Goal: Information Seeking & Learning: Compare options

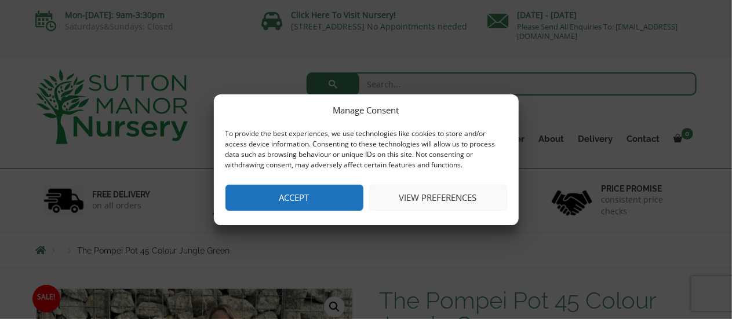
click at [310, 198] on button "Accept" at bounding box center [295, 198] width 138 height 26
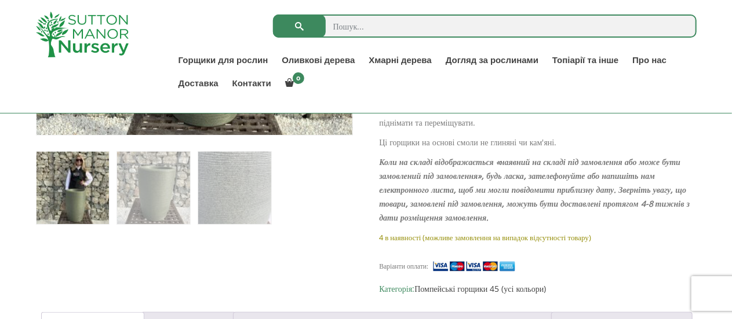
scroll to position [505, 0]
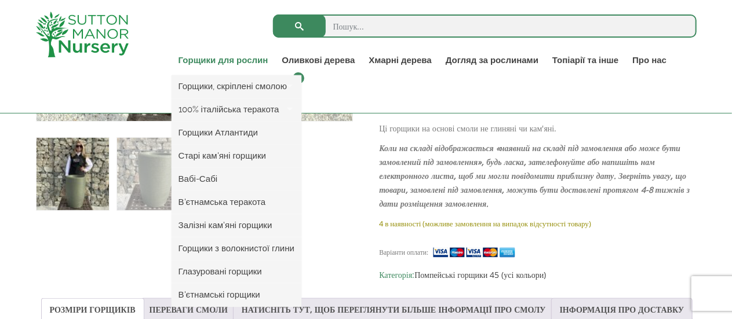
click at [225, 63] on font "Горщики для рослин" at bounding box center [224, 60] width 90 height 10
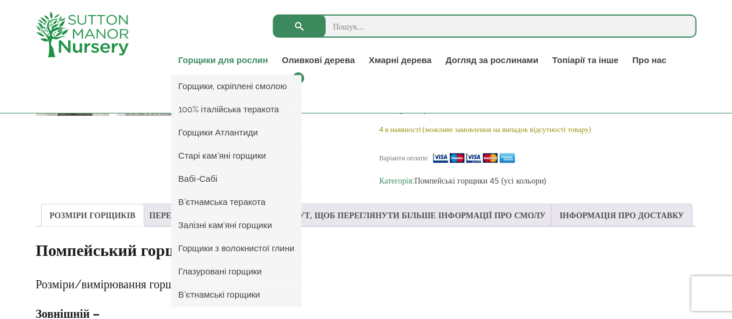
scroll to position [602, 0]
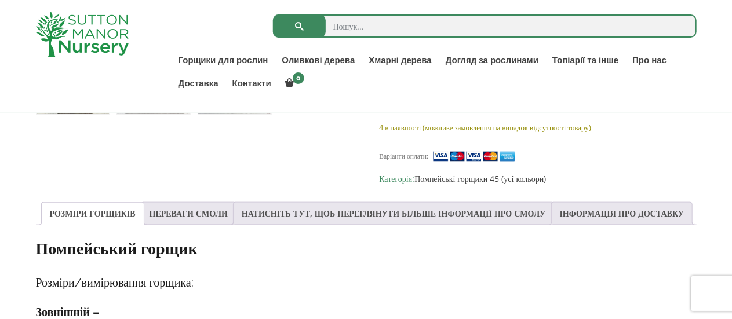
click at [327, 168] on div "Розпродаж! 🔍 Горщик «Помпей» 45 кольорів, джунглево-зелений 123,95 фунтів стерл…" at bounding box center [366, 260] width 661 height 1105
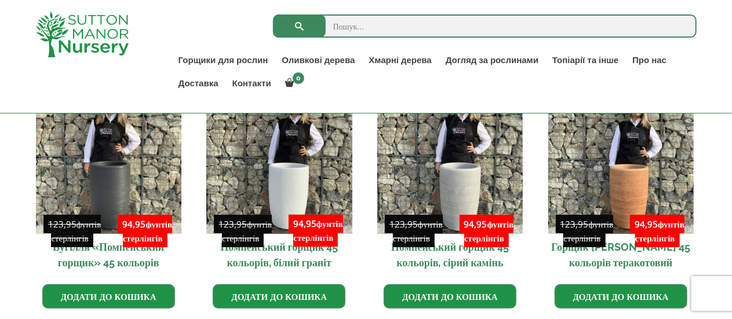
scroll to position [1063, 0]
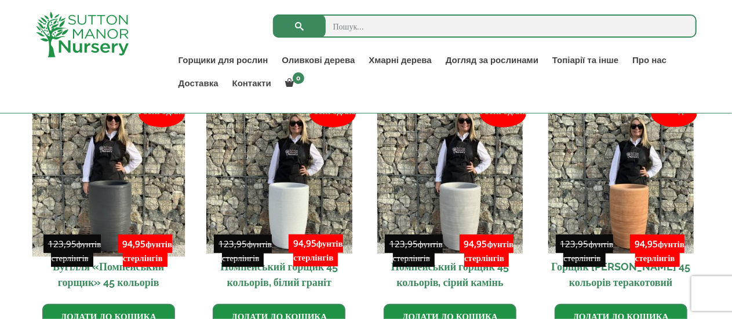
click at [122, 222] on img at bounding box center [108, 180] width 153 height 153
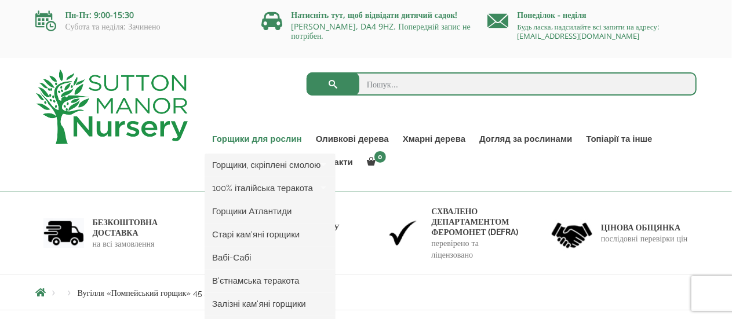
click at [256, 140] on font "Горщики для рослин" at bounding box center [257, 139] width 90 height 10
click at [288, 168] on font "Горщики, скріплені смолою" at bounding box center [266, 165] width 108 height 10
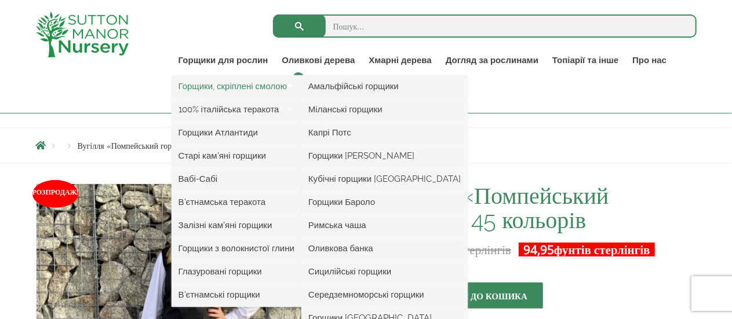
scroll to position [121, 0]
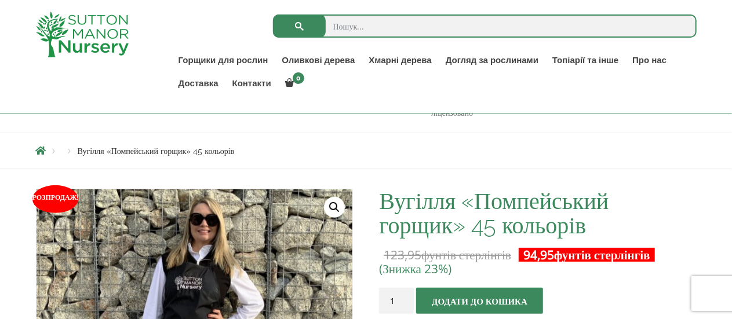
click at [369, 27] on input "search" at bounding box center [485, 25] width 424 height 23
type input "вісокий горщик для кімнатних квітів"
click at [273, 14] on button "submit" at bounding box center [299, 25] width 53 height 23
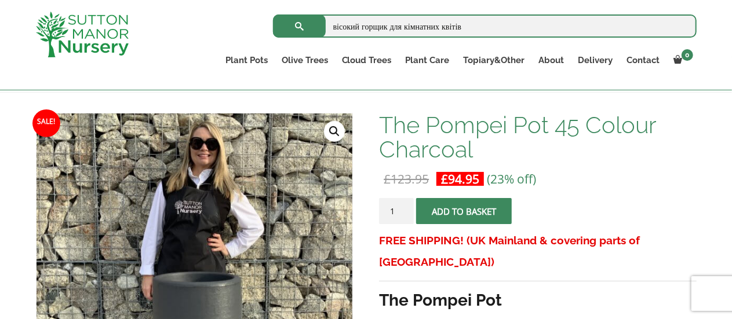
scroll to position [147, 0]
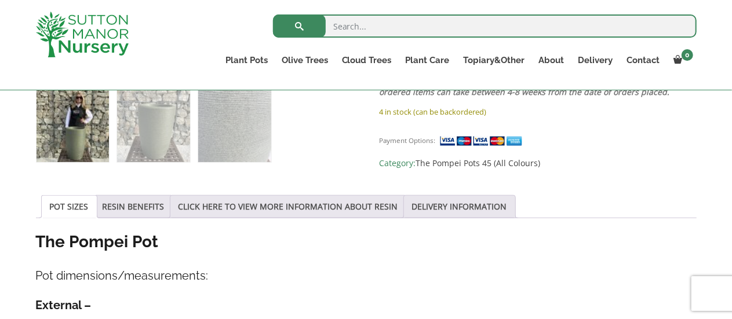
scroll to position [490, 0]
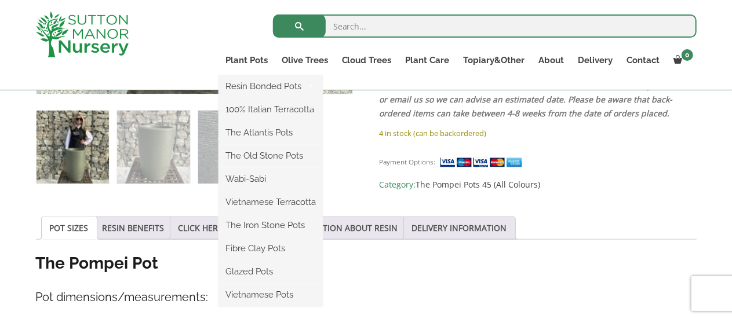
click at [243, 75] on ul "Resin Bonded Pots The Amalfi Pots The Milan Pots The Capri Pots The Brunello Po…" at bounding box center [271, 191] width 104 height 232
click at [293, 108] on link "100% Italian Terracotta" at bounding box center [271, 109] width 104 height 17
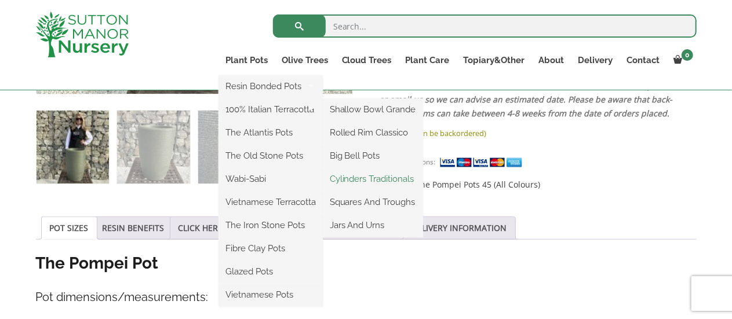
click at [373, 183] on link "Cylinders Traditionals" at bounding box center [373, 178] width 100 height 17
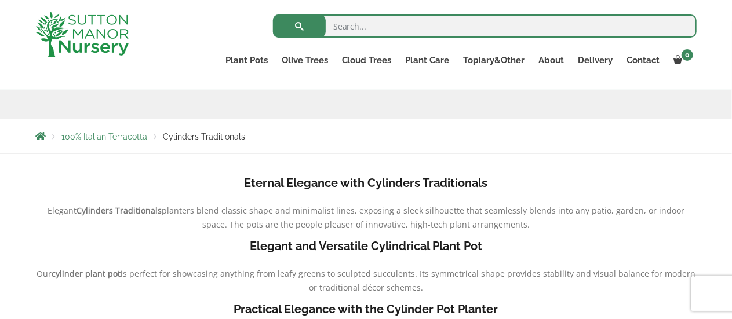
scroll to position [180, 0]
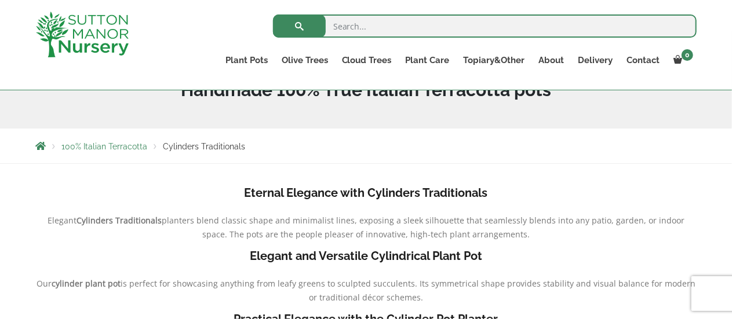
click at [442, 194] on b "Eternal Elegance with Cylinders Traditionals" at bounding box center [366, 193] width 243 height 14
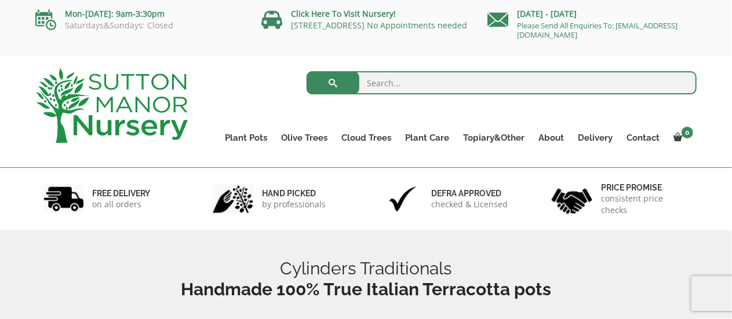
scroll to position [0, 0]
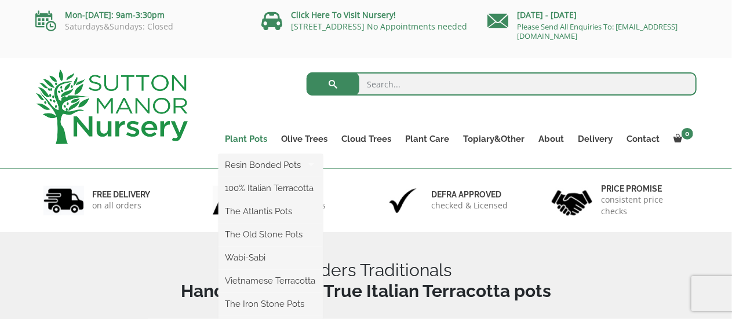
click at [243, 138] on link "Plant Pots" at bounding box center [247, 139] width 56 height 16
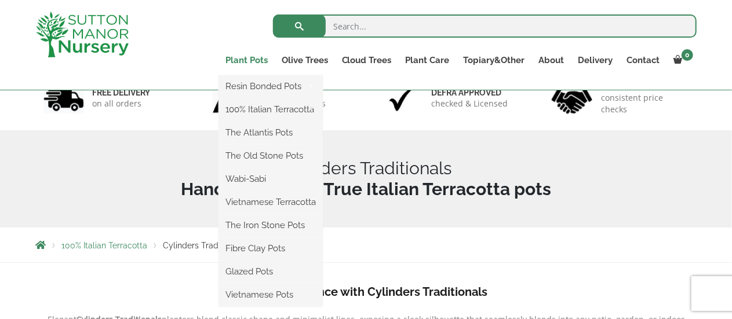
scroll to position [81, 0]
click at [256, 296] on link "Vietnamese Pots" at bounding box center [271, 294] width 104 height 17
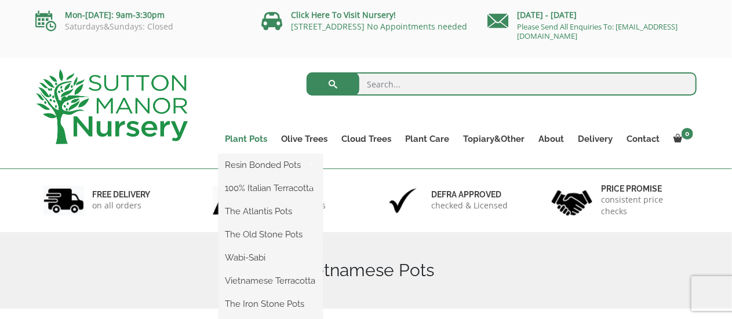
click at [256, 140] on link "Plant Pots" at bounding box center [247, 139] width 56 height 16
click at [259, 257] on link "Wabi-Sabi" at bounding box center [271, 257] width 104 height 17
click at [256, 154] on ul "Resin Bonded Pots The Amalfi Pots The Milan Pots The Capri Pots The Brunello Po…" at bounding box center [271, 270] width 104 height 232
click at [284, 209] on link "The Atlantis Pots" at bounding box center [271, 211] width 104 height 17
click at [253, 139] on link "Plant Pots" at bounding box center [247, 139] width 56 height 16
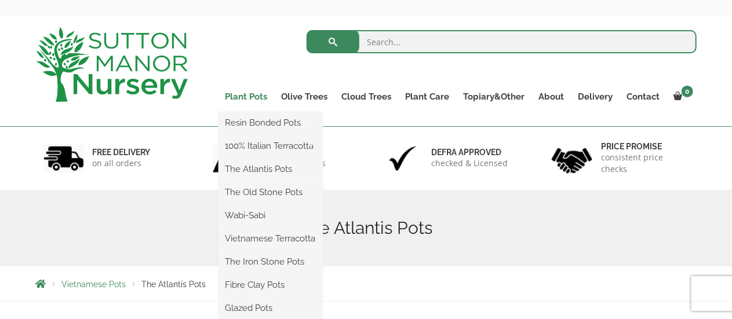
scroll to position [49, 0]
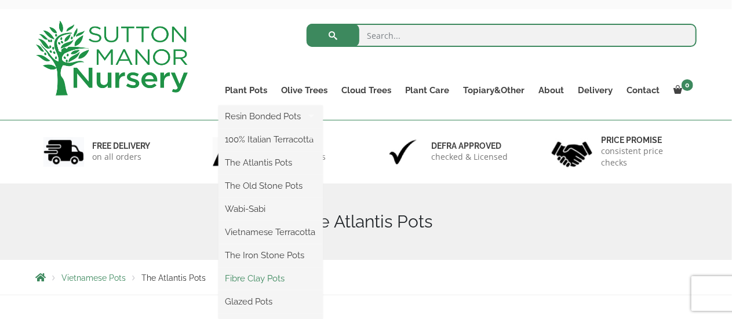
click at [279, 281] on link "Fibre Clay Pots" at bounding box center [271, 278] width 104 height 17
